Goal: Task Accomplishment & Management: Manage account settings

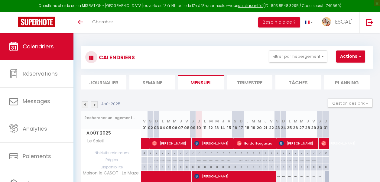
select select
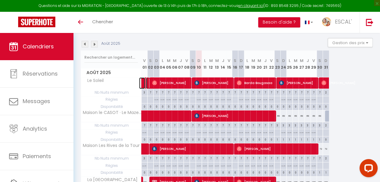
click at [145, 82] on link at bounding box center [142, 82] width 6 height 11
select select "OK"
select select "0"
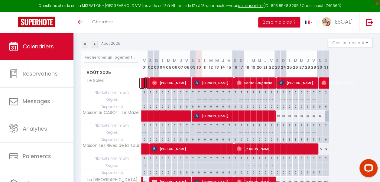
select select "1"
select select
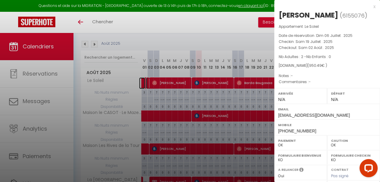
select select "39253"
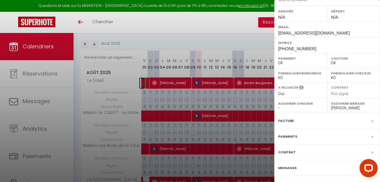
scroll to position [91, 0]
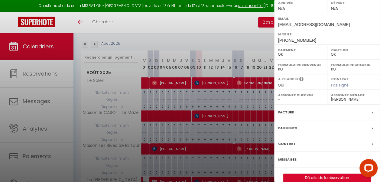
click at [291, 161] on label "Messages" at bounding box center [287, 159] width 18 height 6
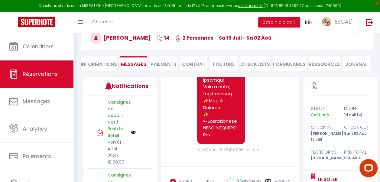
scroll to position [6390, 0]
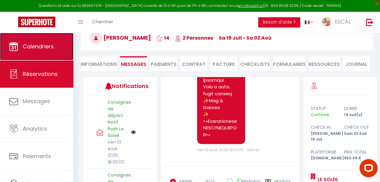
click at [33, 48] on span "Calendriers" at bounding box center [38, 47] width 31 height 8
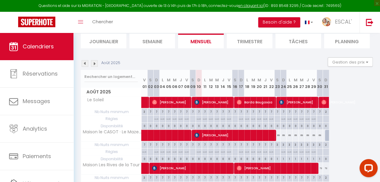
scroll to position [91, 0]
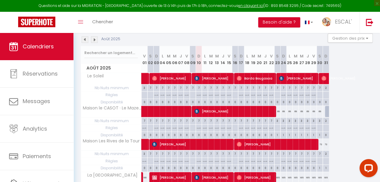
click at [85, 39] on img at bounding box center [85, 39] width 7 height 7
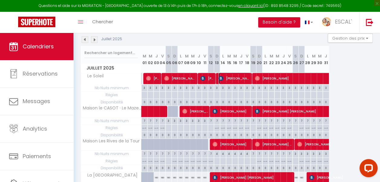
click at [236, 77] on span "[PERSON_NAME]" at bounding box center [235, 78] width 32 height 11
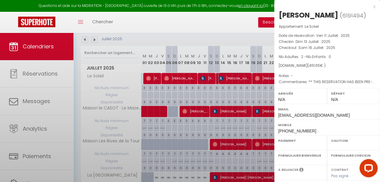
select select "OK"
select select "0"
select select "1"
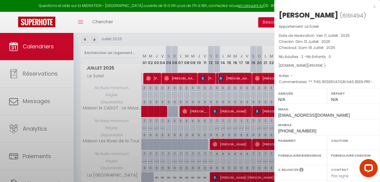
select select
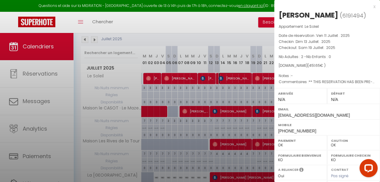
select select "39253"
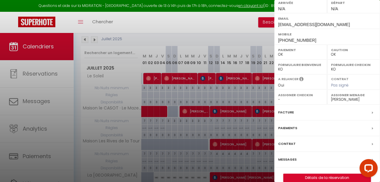
click at [298, 130] on div "Paiements" at bounding box center [327, 128] width 106 height 16
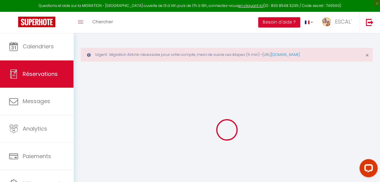
select select
checkbox input "false"
select select
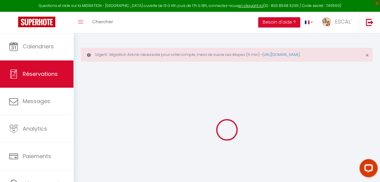
checkbox input "false"
type textarea "** THIS RESERVATION HAS BEEN PRE-PAID ** BOOKING NOTE : Payment charge is EUR 5…"
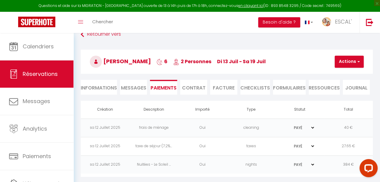
scroll to position [38, 0]
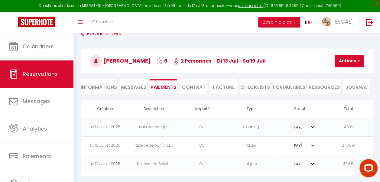
click at [132, 84] on span "Messages" at bounding box center [133, 87] width 25 height 7
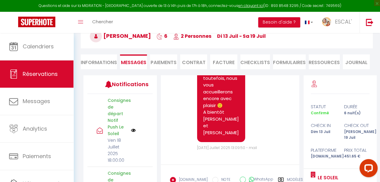
scroll to position [7057, 0]
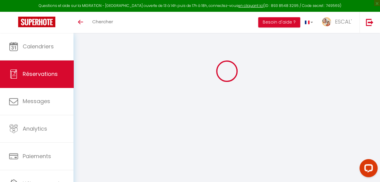
select select
checkbox input "false"
type textarea "** THIS RESERVATION HAS BEEN PRE-PAID ** BOOKING NOTE : Payment charge is EUR 5…"
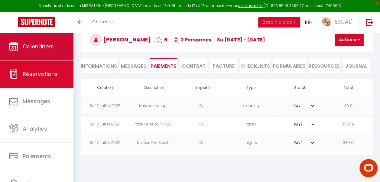
click at [56, 49] on link "Calendriers" at bounding box center [37, 46] width 74 height 27
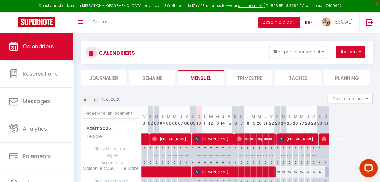
scroll to position [91, 0]
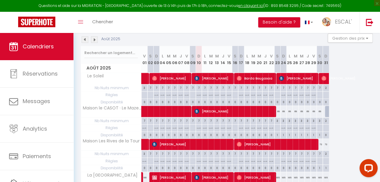
click at [87, 41] on img at bounding box center [85, 39] width 7 height 7
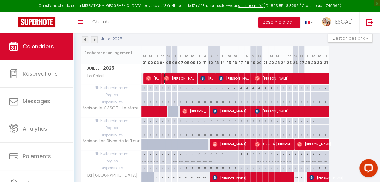
click at [178, 79] on span "[PERSON_NAME]" at bounding box center [180, 78] width 32 height 11
select select "OK"
select select "0"
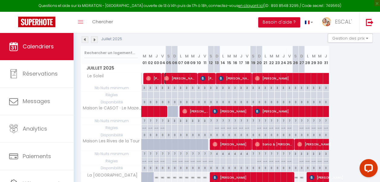
select select "1"
select select
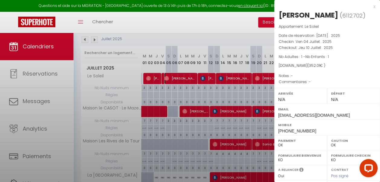
select select "43826"
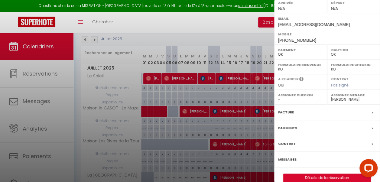
click at [294, 157] on label "Messages" at bounding box center [287, 159] width 18 height 6
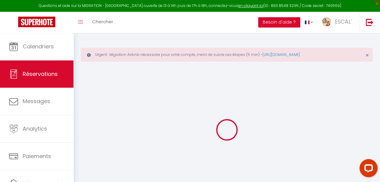
select select
checkbox input "false"
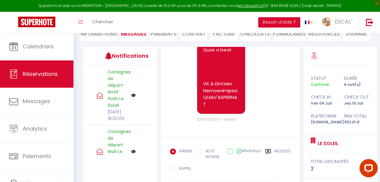
scroll to position [3166, 0]
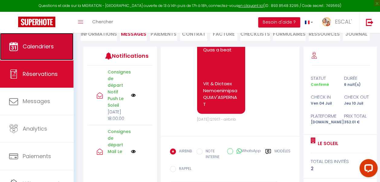
click at [34, 51] on link "Calendriers" at bounding box center [37, 46] width 74 height 27
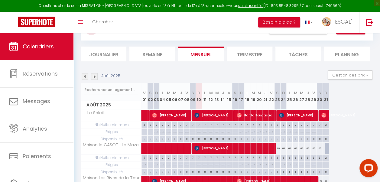
scroll to position [91, 0]
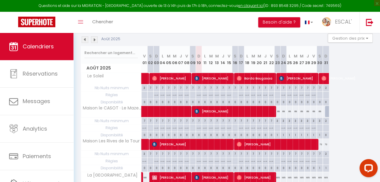
click at [84, 38] on img at bounding box center [85, 39] width 7 height 7
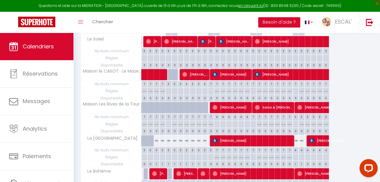
scroll to position [151, 0]
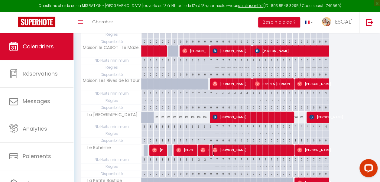
click at [242, 149] on span "[PERSON_NAME]" at bounding box center [253, 149] width 81 height 11
select select "OK"
select select "0"
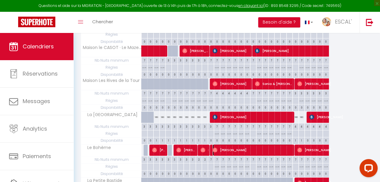
select select "1"
select select
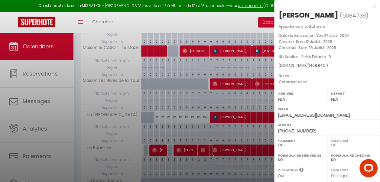
select select "39253"
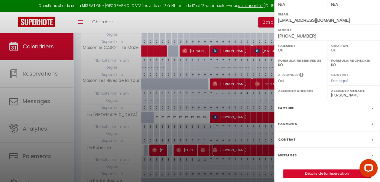
scroll to position [98, 0]
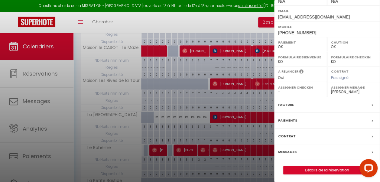
click at [297, 151] on div "Messages" at bounding box center [327, 152] width 106 height 16
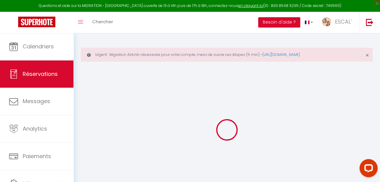
select select
checkbox input "false"
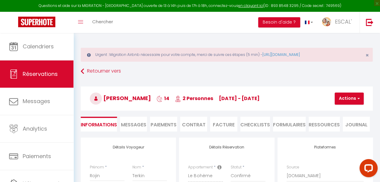
select select
checkbox input "false"
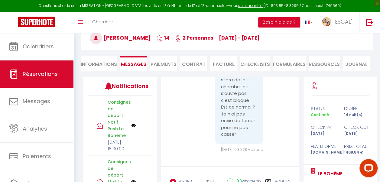
scroll to position [6376, 0]
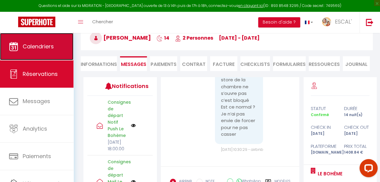
click at [37, 47] on span "Calendriers" at bounding box center [38, 47] width 31 height 8
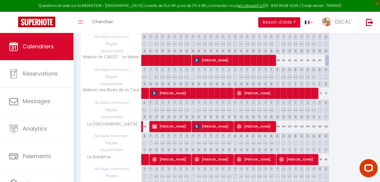
scroll to position [151, 0]
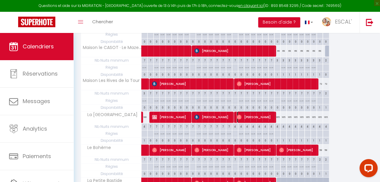
click at [255, 115] on span "[PERSON_NAME]" at bounding box center [256, 116] width 38 height 11
select select "OK"
select select "0"
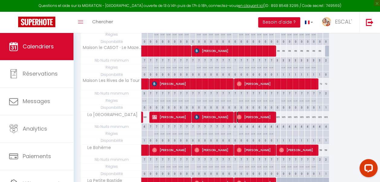
select select "1"
select select
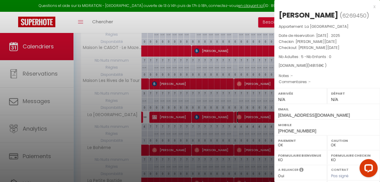
select select "43826"
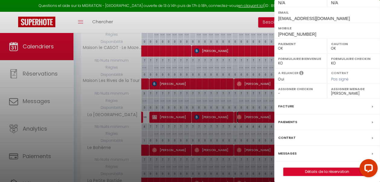
scroll to position [98, 0]
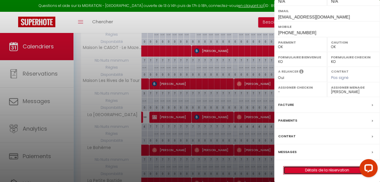
click at [321, 167] on link "Détails de la réservation" at bounding box center [327, 170] width 87 height 8
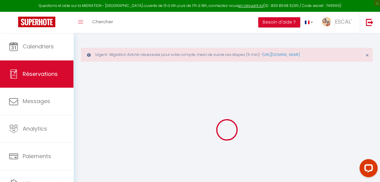
select select
checkbox input "false"
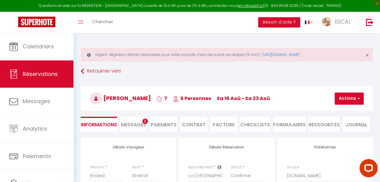
select select
checkbox input "false"
select select
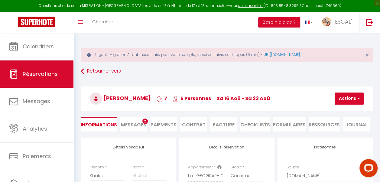
type input "200"
type input "53.08"
select select
checkbox input "false"
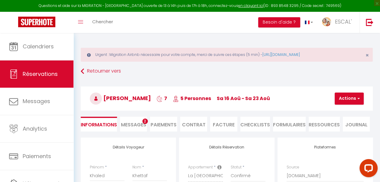
select select
checkbox input "false"
select select
click at [130, 126] on span "Messages" at bounding box center [133, 124] width 25 height 7
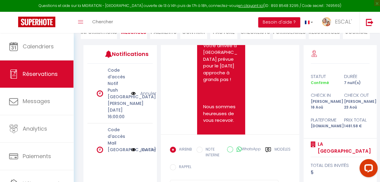
scroll to position [1268, 0]
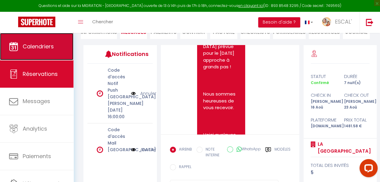
click at [28, 44] on span "Calendriers" at bounding box center [38, 47] width 31 height 8
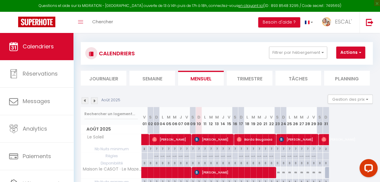
scroll to position [30, 0]
click at [85, 101] on img at bounding box center [85, 100] width 7 height 7
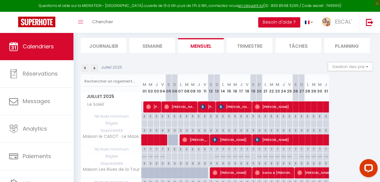
scroll to position [60, 0]
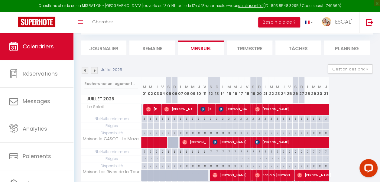
click at [96, 70] on img at bounding box center [94, 70] width 7 height 7
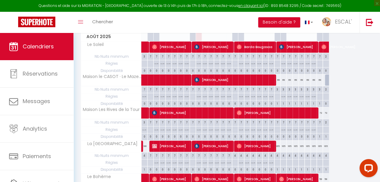
scroll to position [90, 0]
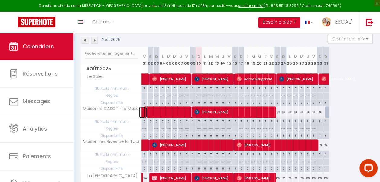
click at [151, 113] on span at bounding box center [201, 112] width 111 height 11
select select "OK"
select select "0"
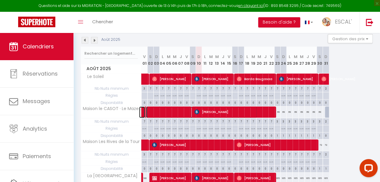
select select "1"
select select
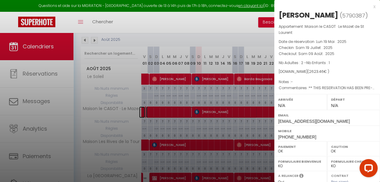
select select "39253"
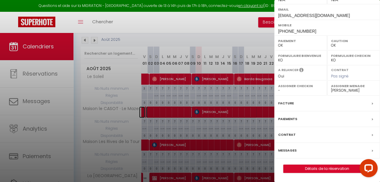
scroll to position [114, 0]
click at [295, 151] on label "Messages" at bounding box center [287, 150] width 18 height 6
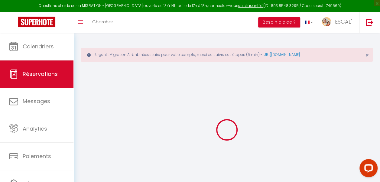
select select
checkbox input "false"
type textarea "** THIS RESERVATION HAS BEEN PRE-PAID ** BOOKING NOTE : Payment charge is EUR 3…"
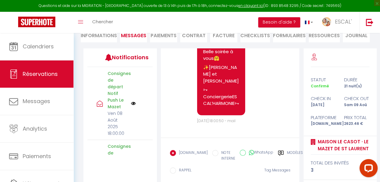
scroll to position [123, 0]
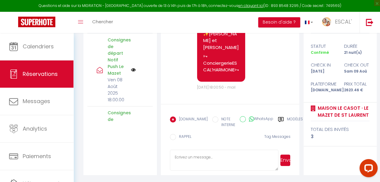
click at [208, 158] on textarea at bounding box center [224, 160] width 109 height 21
paste textarea "Bonjour [PERSON_NAME] ☺️​ Nous tenions à vous remercier d'avoir laissé le logem…"
click at [200, 157] on textarea "Bonjour [PERSON_NAME] ☺️​ Nous tenions à vous remercier d'avoir laissé le logem…" at bounding box center [224, 160] width 109 height 21
drag, startPoint x: 200, startPoint y: 156, endPoint x: 191, endPoint y: 157, distance: 9.7
click at [191, 157] on textarea "Bonjour [PERSON_NAME] ☺️​ Nous tenions à vous remercier d'avoir laissé le logem…" at bounding box center [224, 160] width 109 height 21
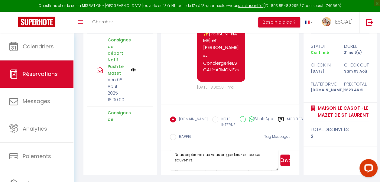
scroll to position [48, 0]
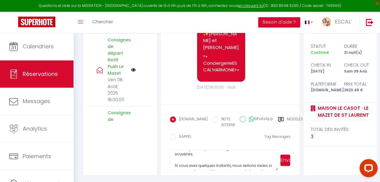
click at [208, 157] on textarea "Bonjour [PERSON_NAME] ☺️​ Nous tenions à vous remercier d'avoir laissé le logem…" at bounding box center [224, 160] width 109 height 21
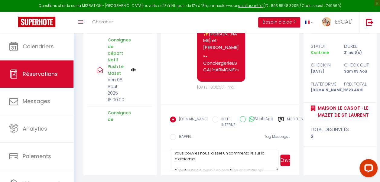
scroll to position [71, 0]
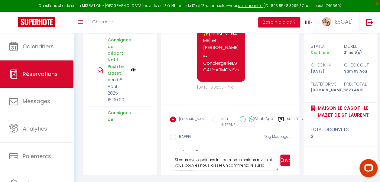
drag, startPoint x: 202, startPoint y: 162, endPoint x: 268, endPoint y: 165, distance: 66.6
click at [268, 165] on textarea "Bonjour [PERSON_NAME] ☺️​ Nous tenions à vous remercier d'avoir laissé le logem…" at bounding box center [224, 160] width 109 height 21
drag, startPoint x: 197, startPoint y: 161, endPoint x: 173, endPoint y: 160, distance: 23.9
click at [173, 160] on textarea "Bonjour [PERSON_NAME] ☺️​ Nous tenions à vous remercier d'avoir laissé le logem…" at bounding box center [224, 160] width 109 height 21
paste textarea "Si vous avez quelques instants à votre retour chez vous, nous serions ravies qu…"
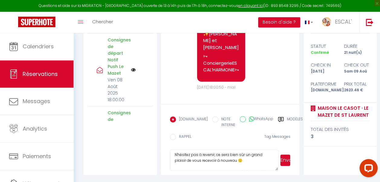
scroll to position [137, 0]
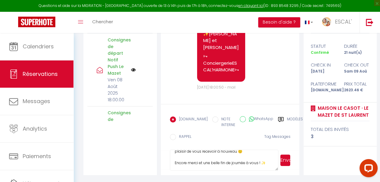
click at [270, 162] on textarea "Bonjour [PERSON_NAME] ☺️​ Nous tenions à vous remercier d'avoir laissé le logem…" at bounding box center [224, 160] width 109 height 21
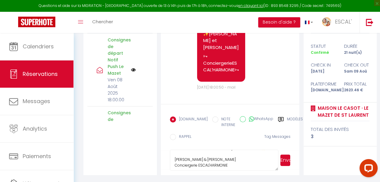
scroll to position [154, 0]
type textarea "Bonjour [PERSON_NAME] ☺️​ Nous tenions à vous remercier d'avoir laissé le logem…"
click at [283, 161] on button "Envoyer" at bounding box center [286, 160] width 10 height 11
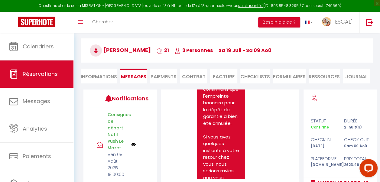
scroll to position [3, 0]
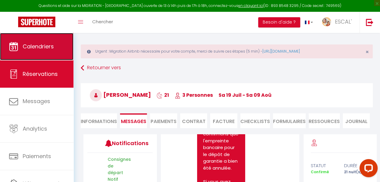
click at [34, 44] on span "Calendriers" at bounding box center [38, 47] width 31 height 8
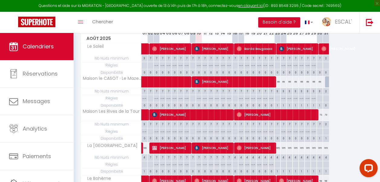
scroll to position [90, 0]
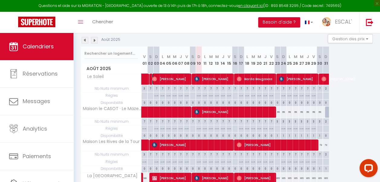
click at [168, 79] on span "[PERSON_NAME]" at bounding box center [171, 78] width 38 height 11
select select "OK"
select select "0"
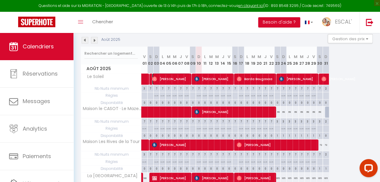
select select "1"
select select
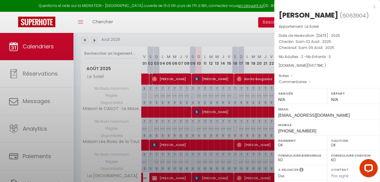
select select "39253"
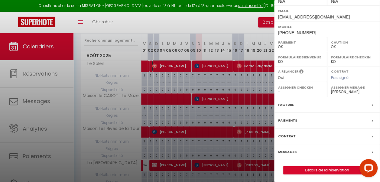
scroll to position [120, 0]
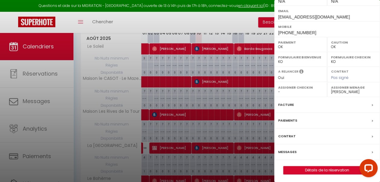
click at [298, 152] on div "Messages" at bounding box center [327, 152] width 106 height 16
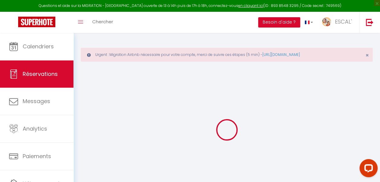
select select
checkbox input "false"
select select
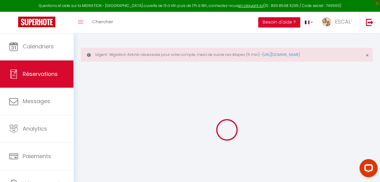
select select
checkbox input "false"
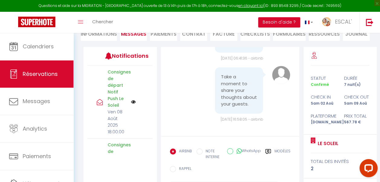
scroll to position [4694, 0]
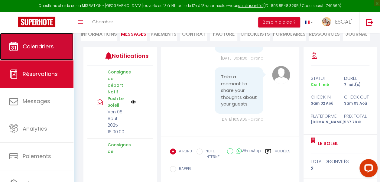
click at [40, 41] on link "Calendriers" at bounding box center [37, 46] width 74 height 27
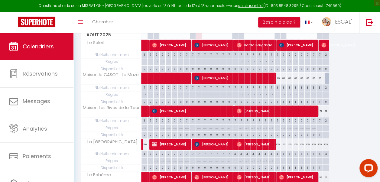
scroll to position [90, 0]
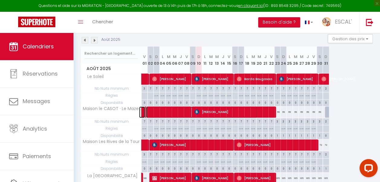
click at [172, 110] on span at bounding box center [201, 112] width 111 height 11
select select "OK"
select select "0"
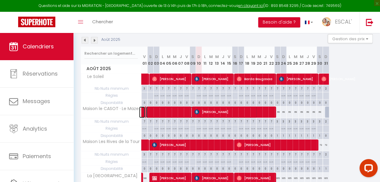
select select "1"
select select
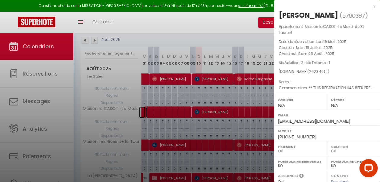
select select "39253"
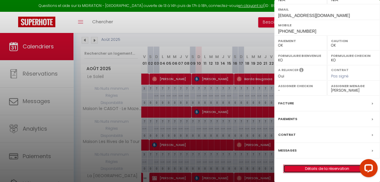
click at [307, 168] on link "Détails de la réservation" at bounding box center [327, 169] width 87 height 8
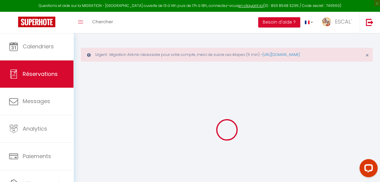
select select
checkbox input "false"
type textarea "** THIS RESERVATION HAS BEEN PRE-PAID ** BOOKING NOTE : Payment charge is EUR 3…"
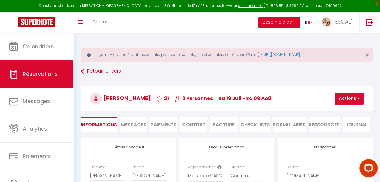
type input "63"
type input "27.86"
select select
checkbox input "false"
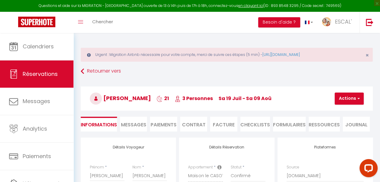
select select
click at [130, 124] on span "Messages" at bounding box center [133, 124] width 25 height 7
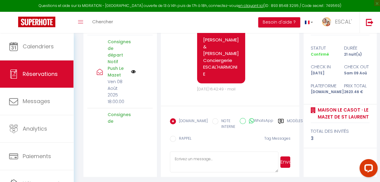
scroll to position [6733, 0]
drag, startPoint x: 204, startPoint y: 72, endPoint x: 226, endPoint y: 75, distance: 22.6
